Goal: Navigation & Orientation: Find specific page/section

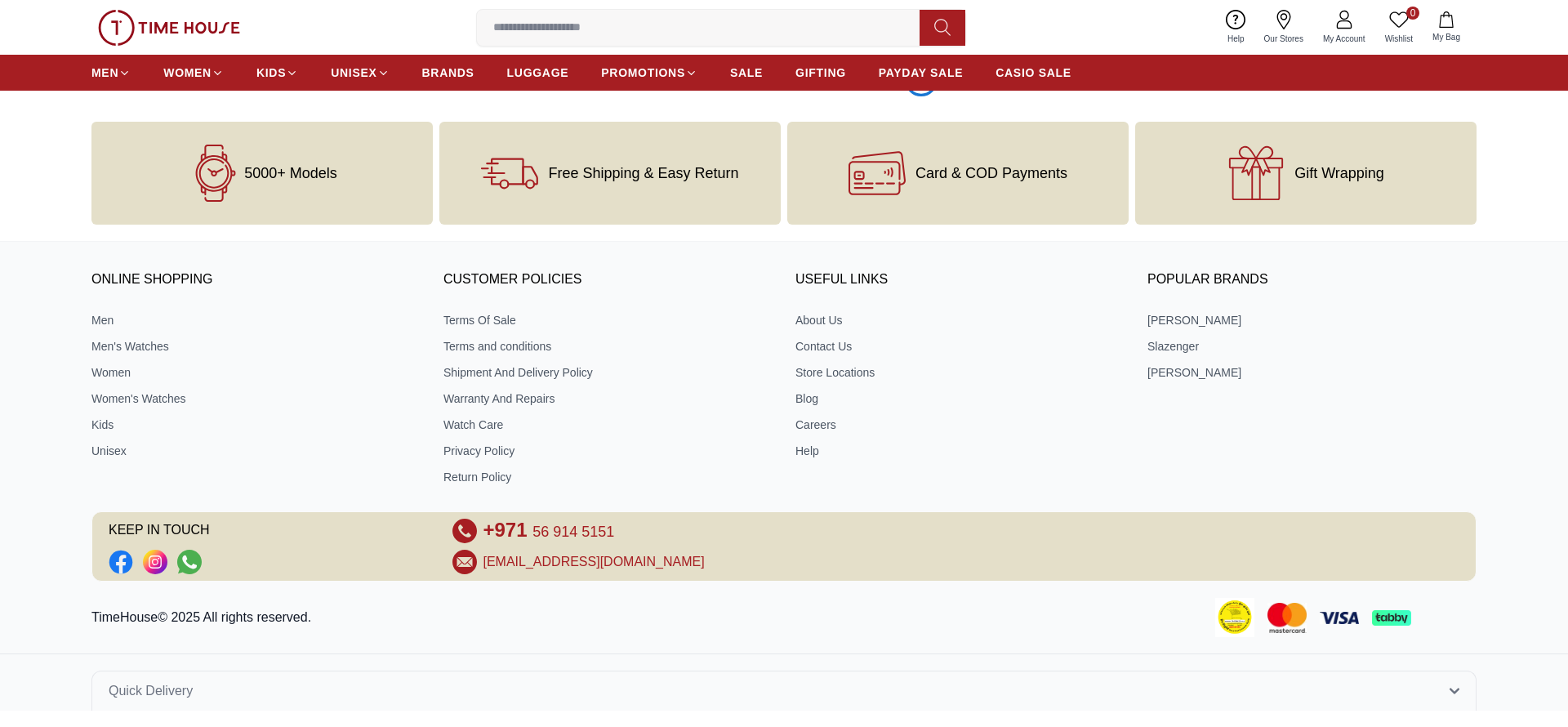
scroll to position [2710, 0]
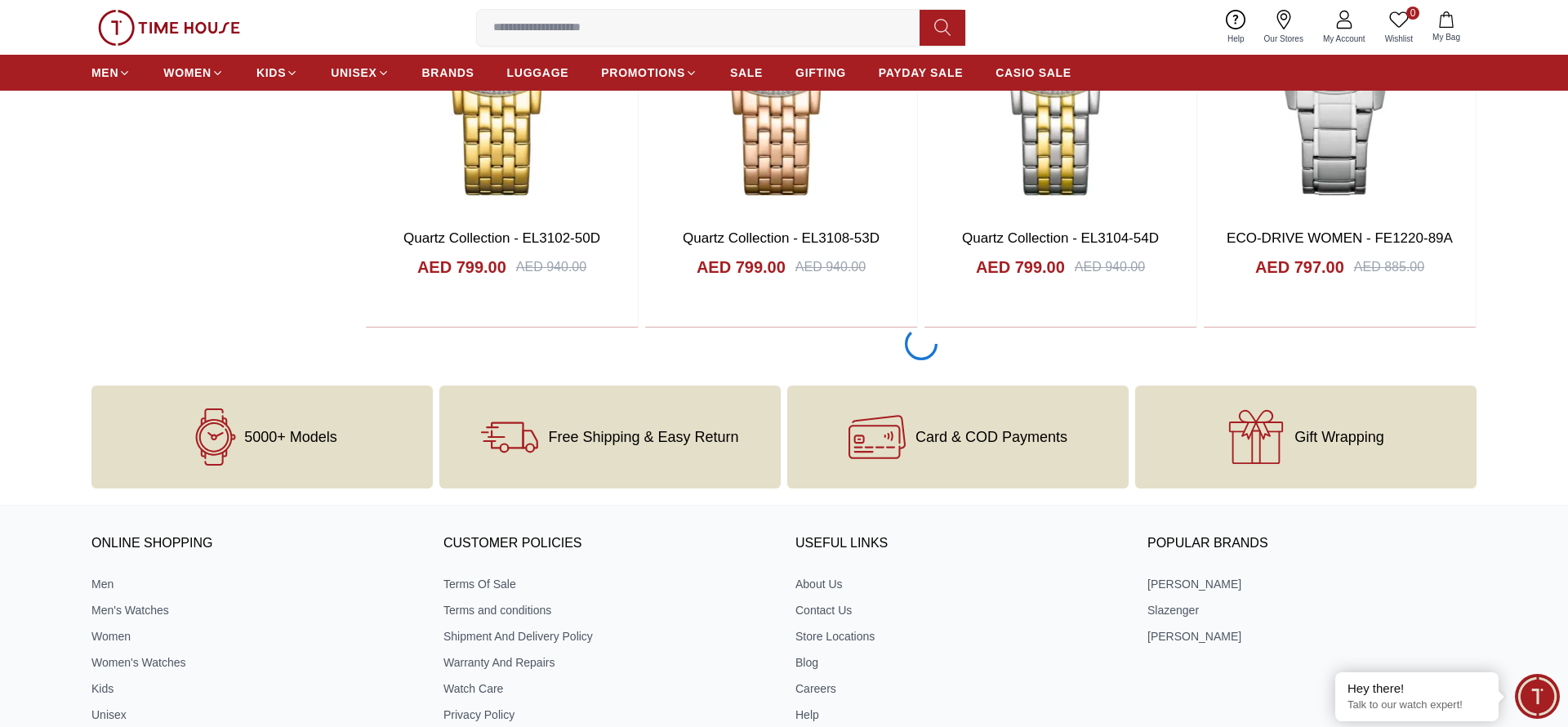
scroll to position [12830, 0]
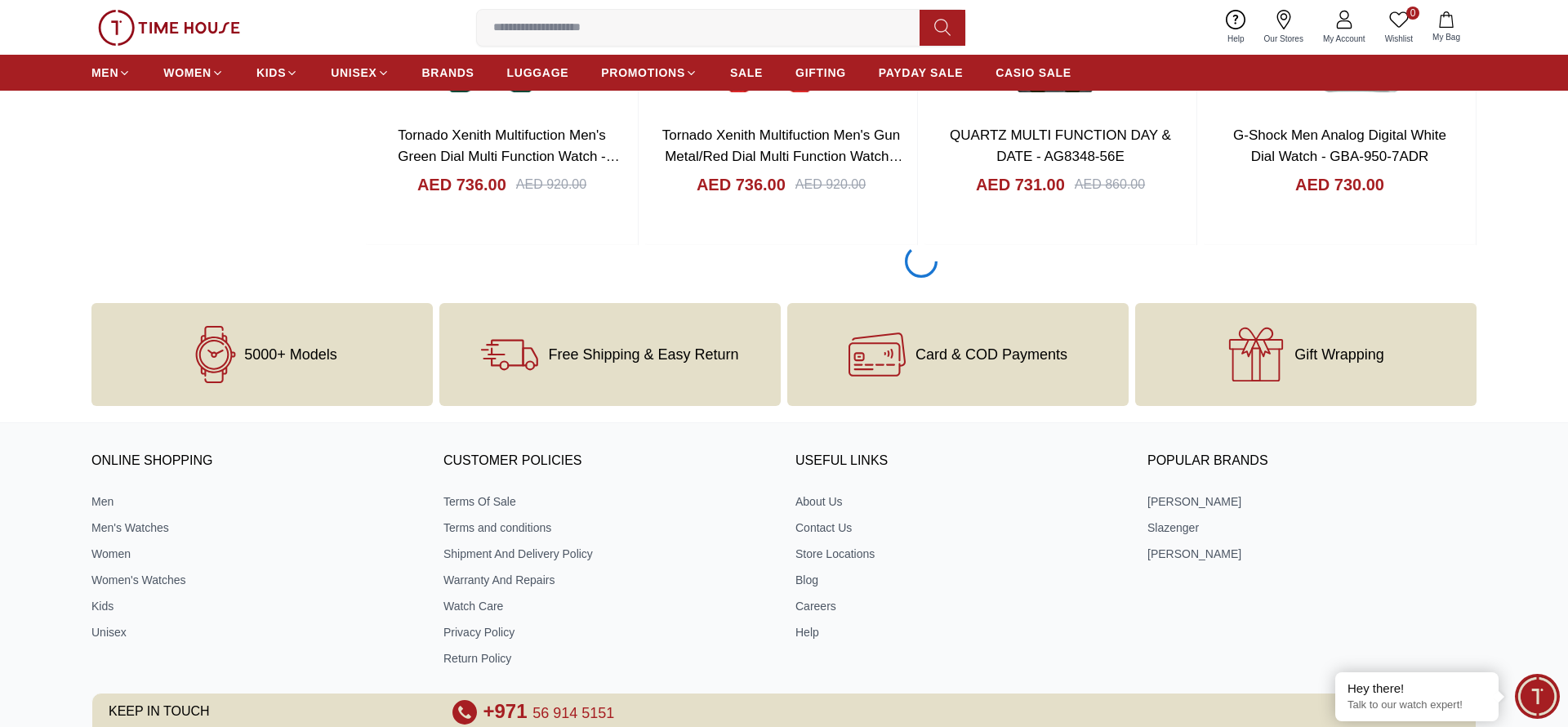
scroll to position [17900, 0]
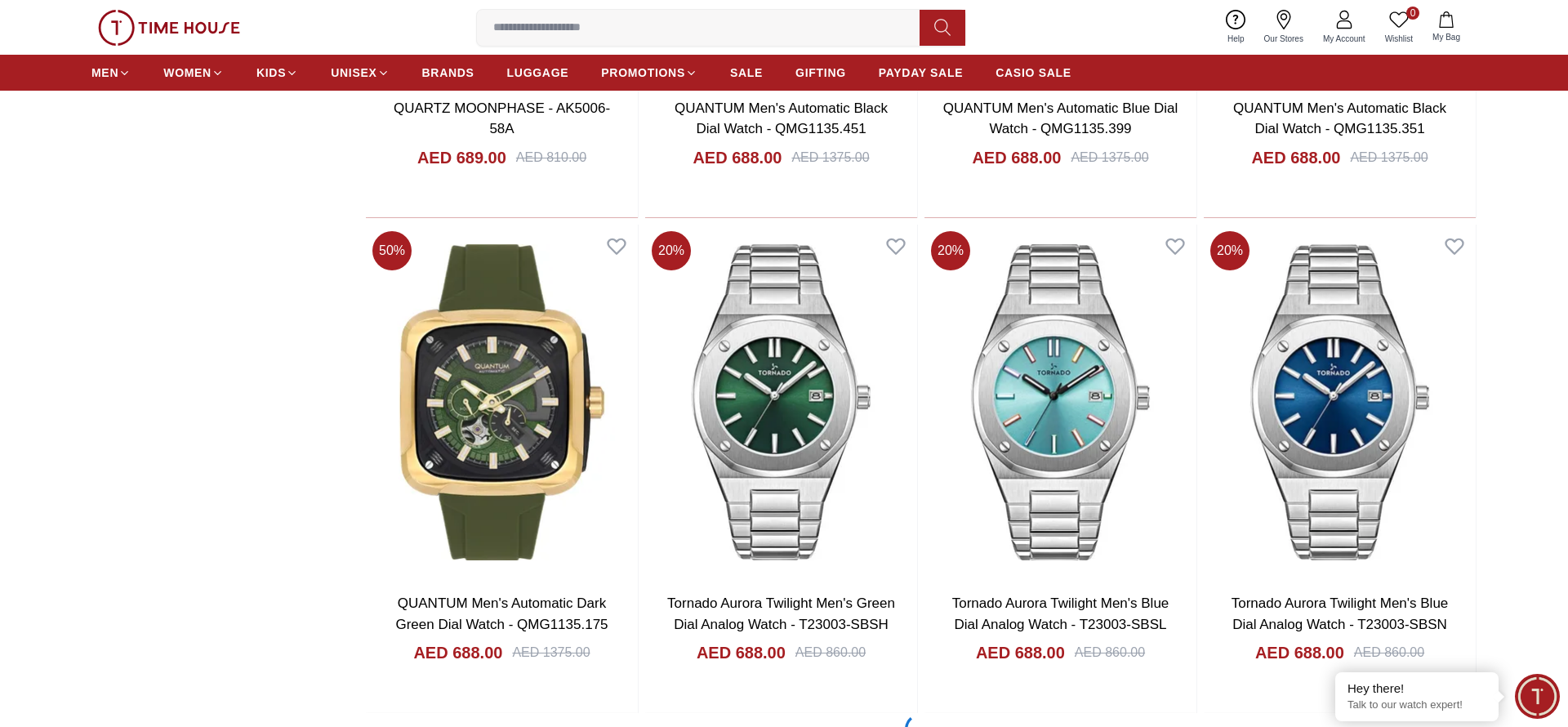
scroll to position [22970, 0]
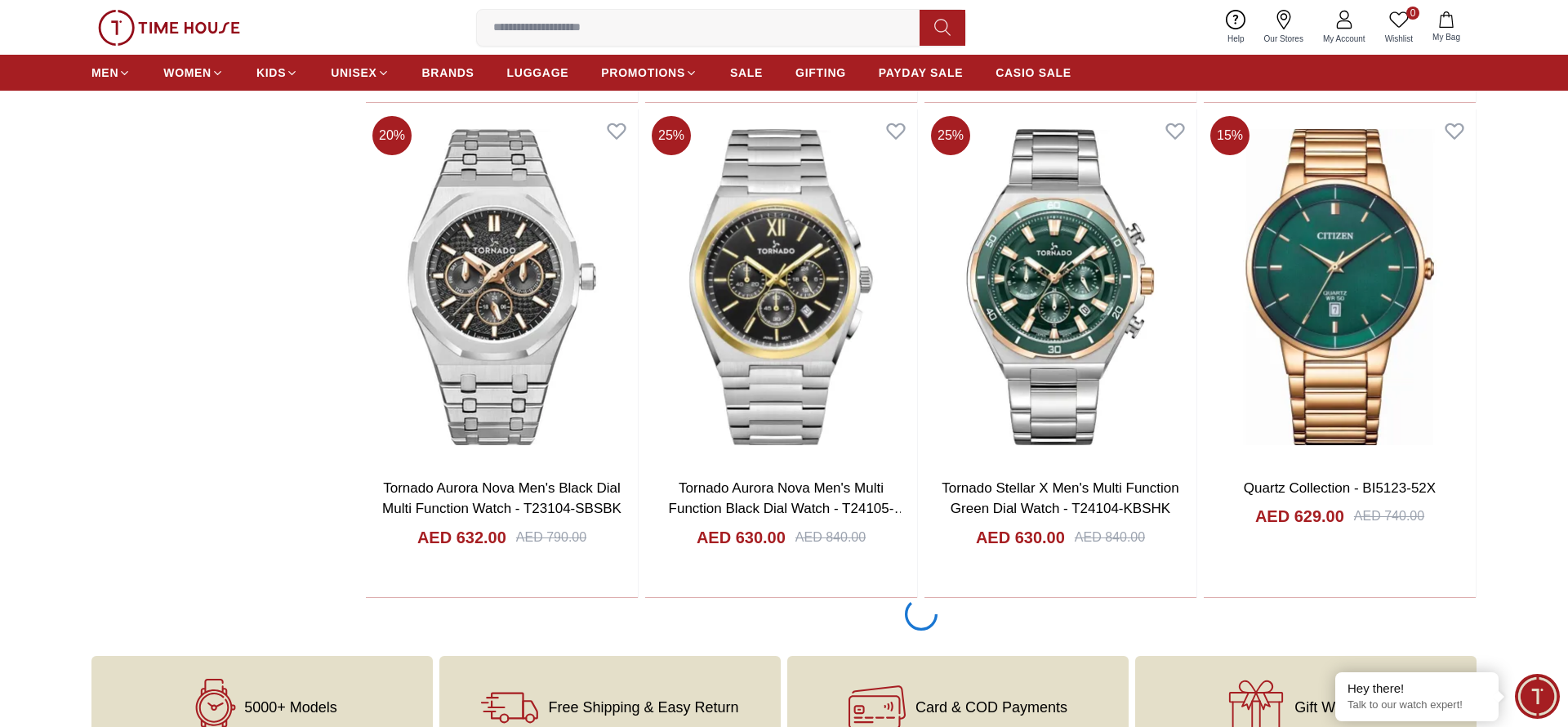
scroll to position [28041, 0]
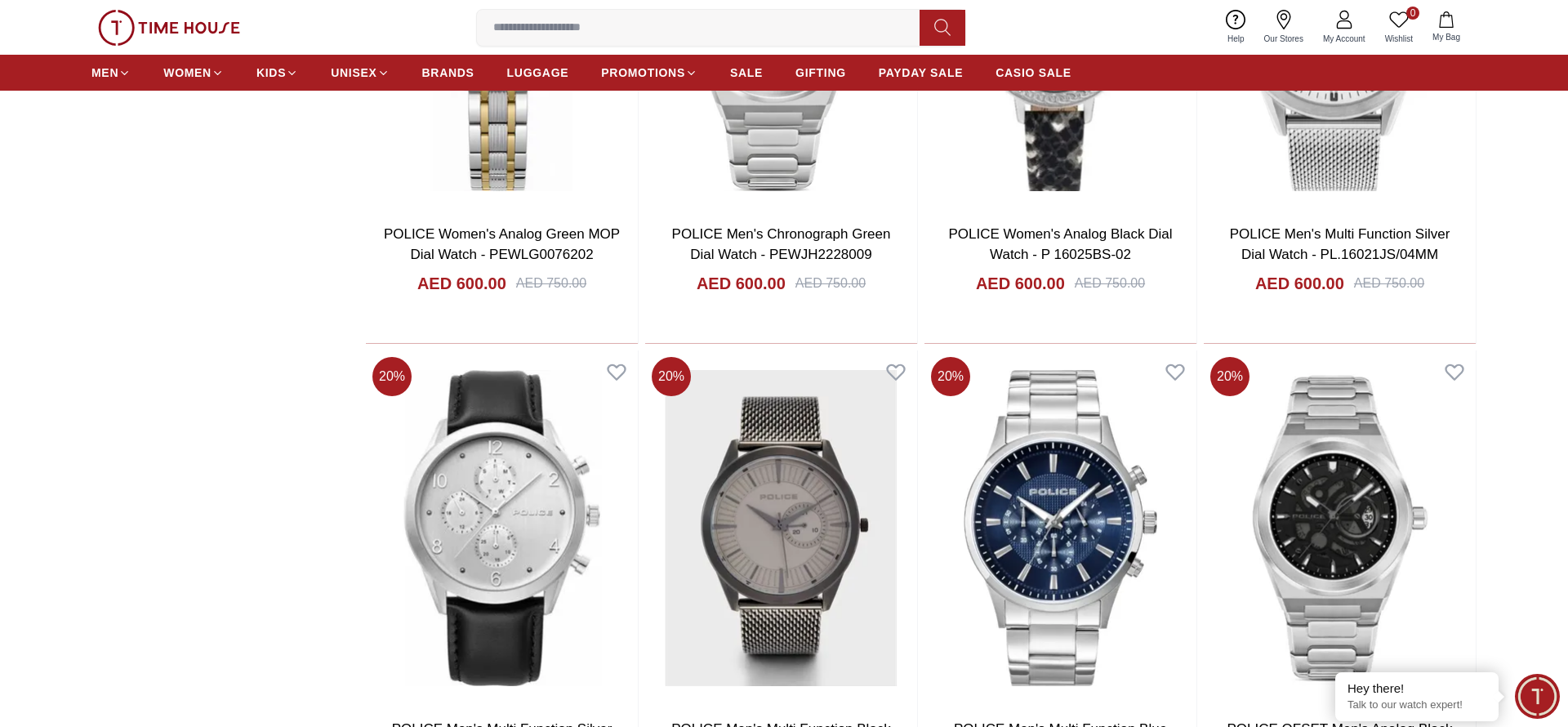
scroll to position [33112, 0]
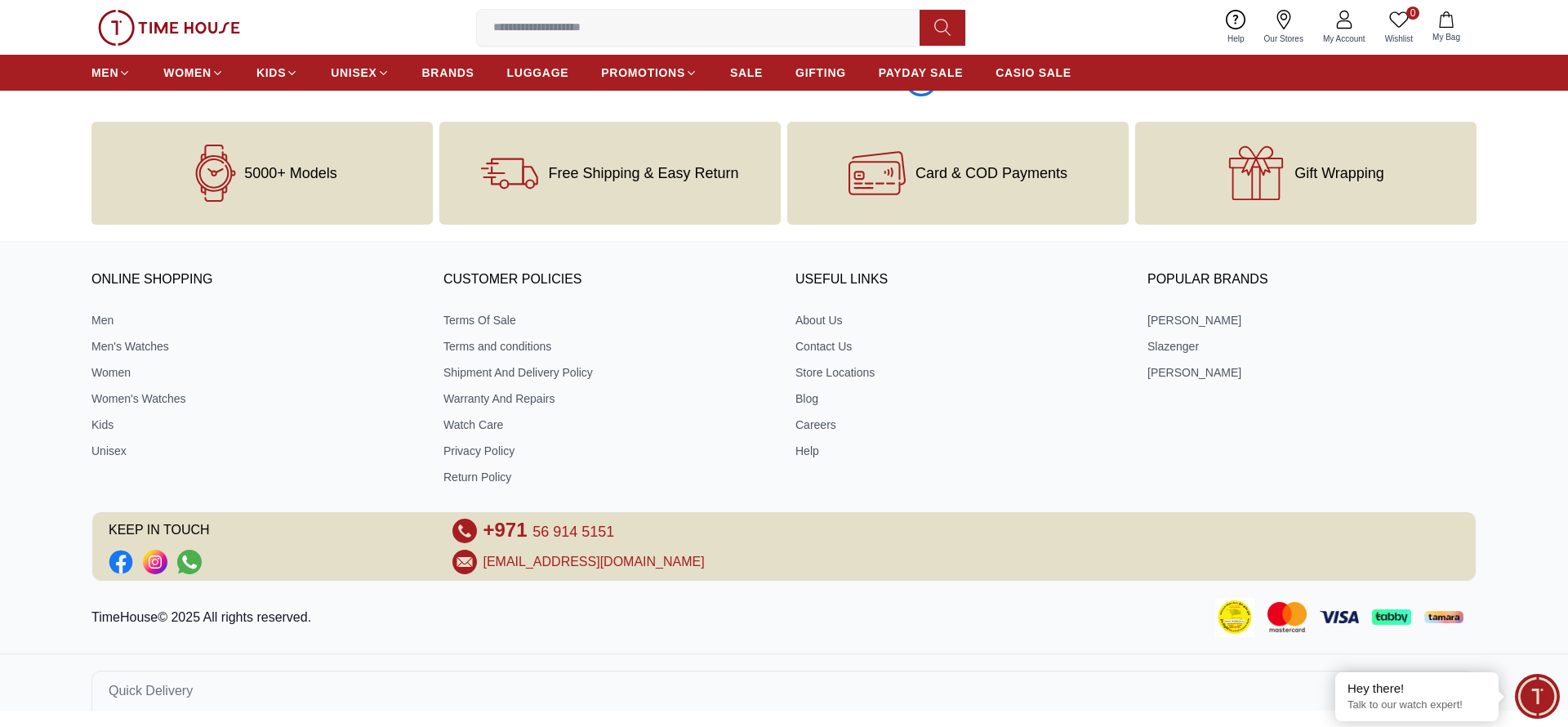
scroll to position [38181, 0]
